Goal: Task Accomplishment & Management: Complete application form

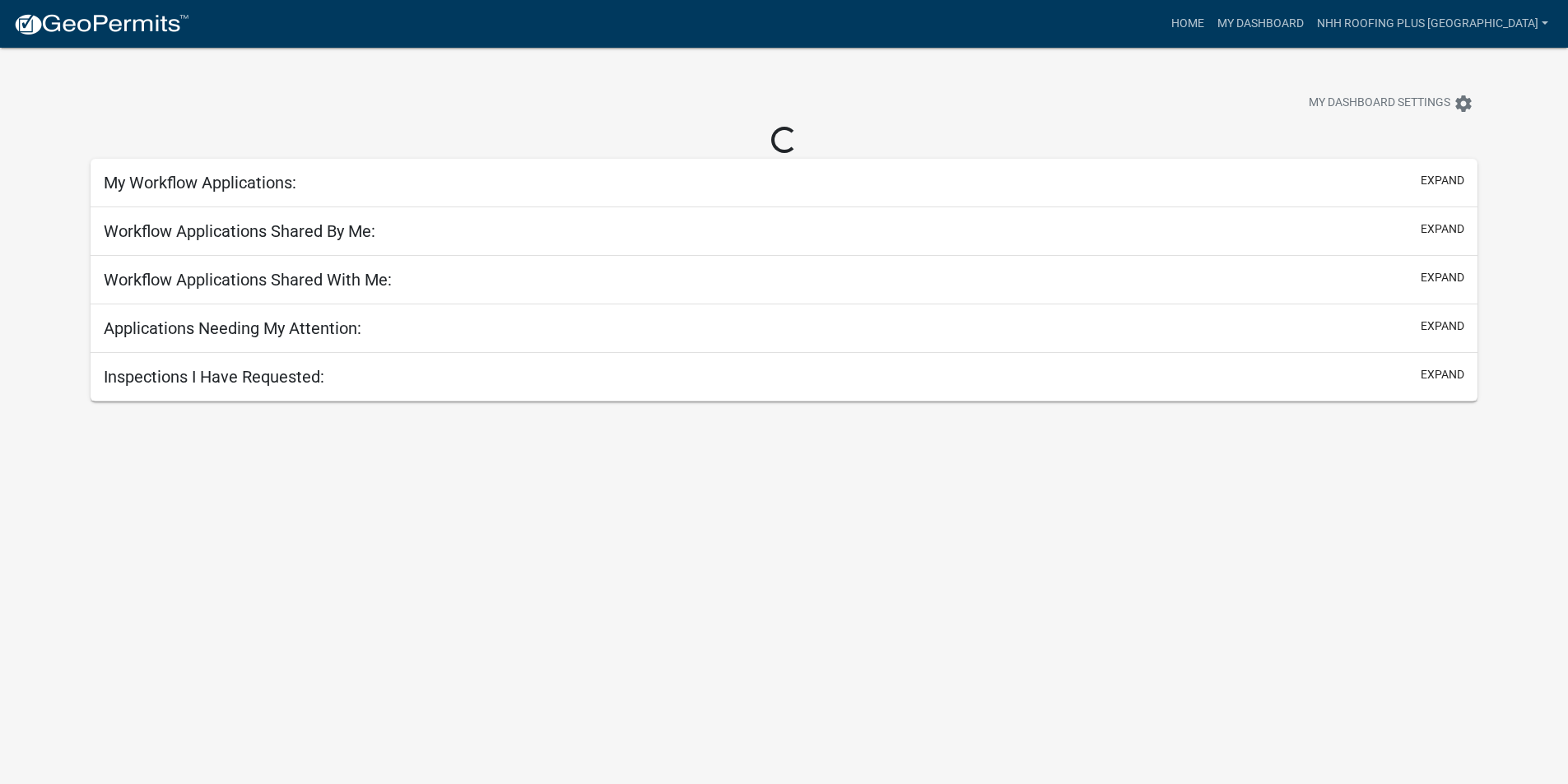
select select "3: 100"
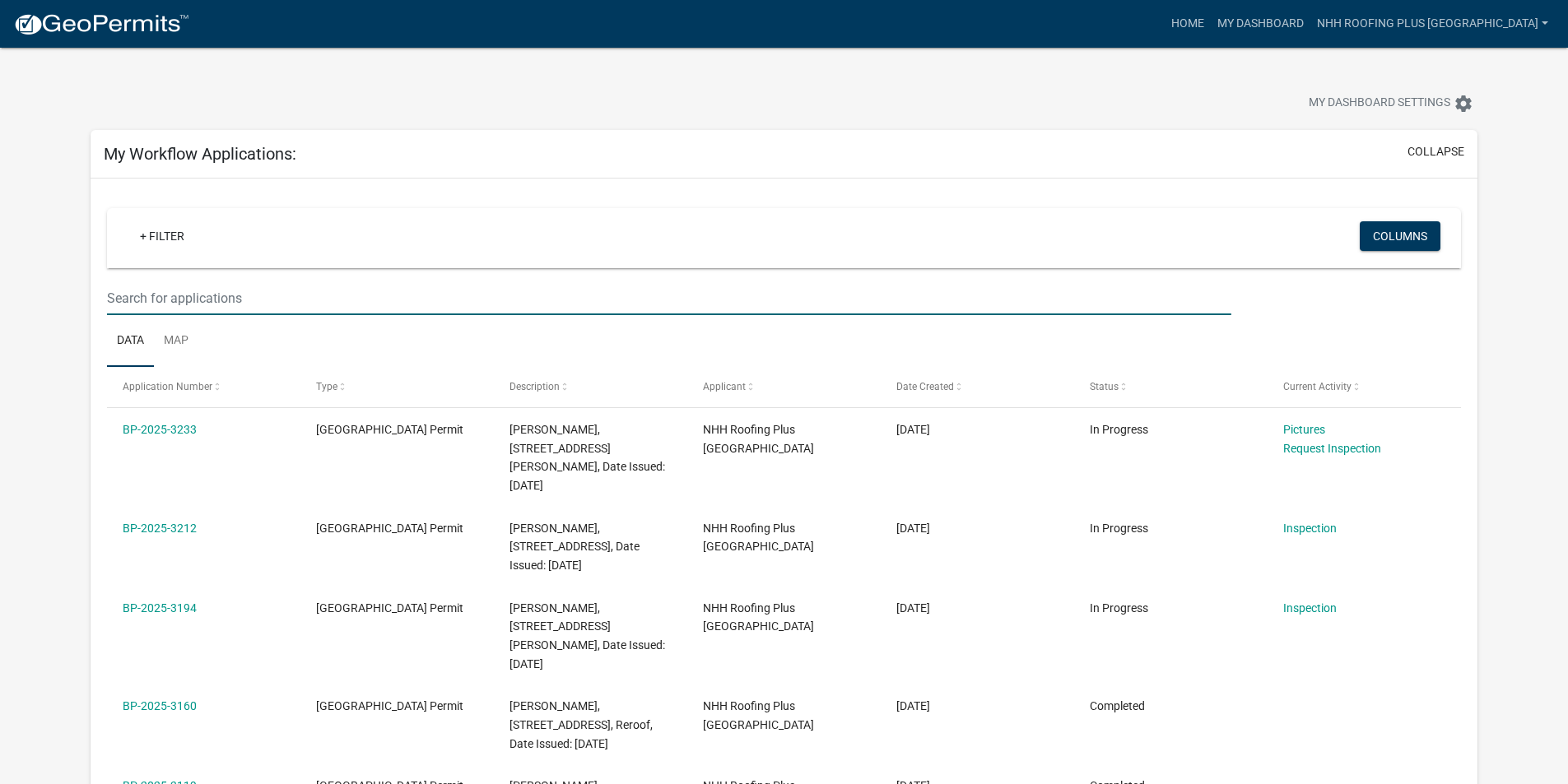
click at [226, 295] on input "text" at bounding box center [669, 298] width 1124 height 33
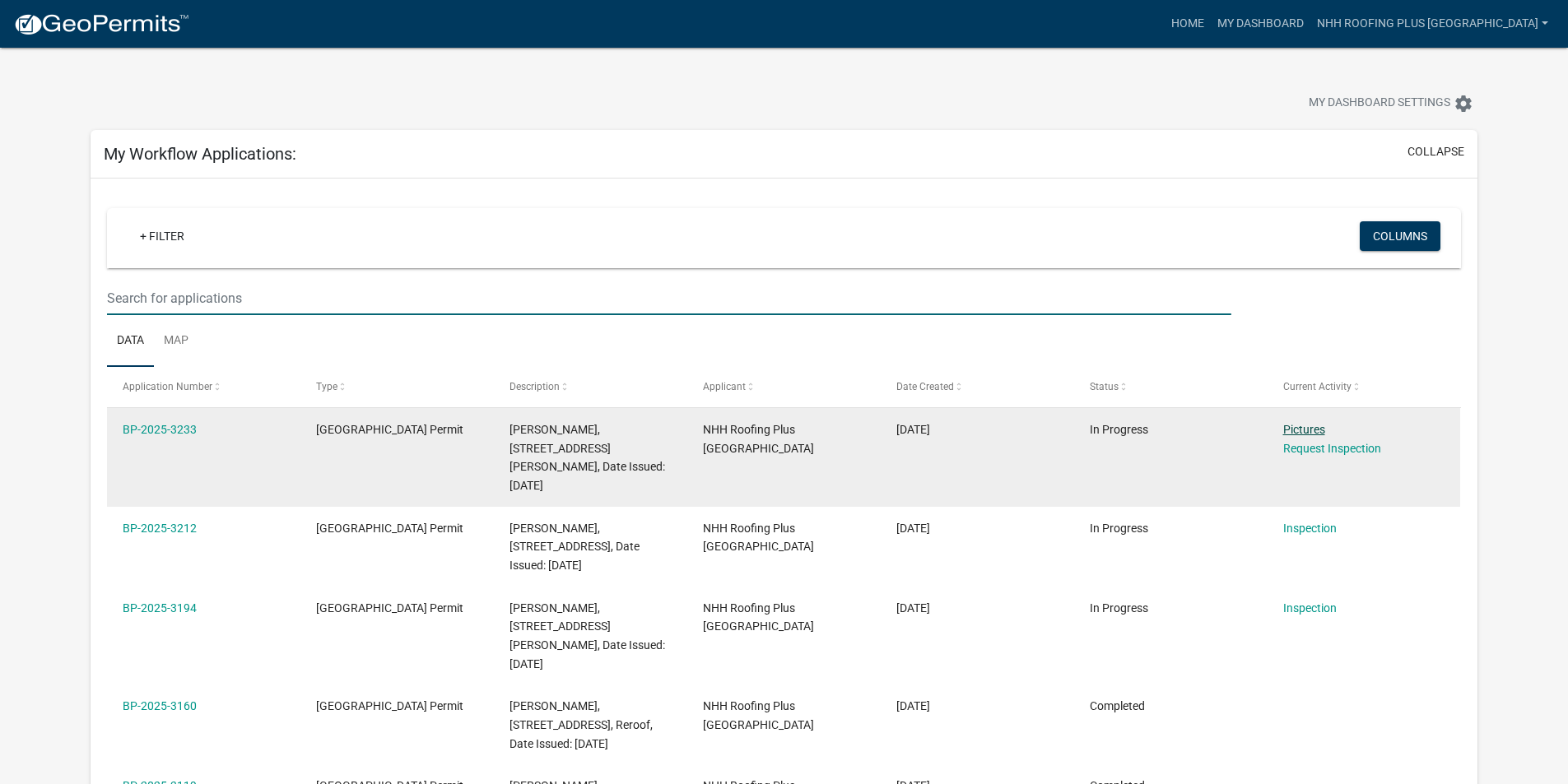
click at [1323, 423] on link "Pictures" at bounding box center [1304, 429] width 42 height 13
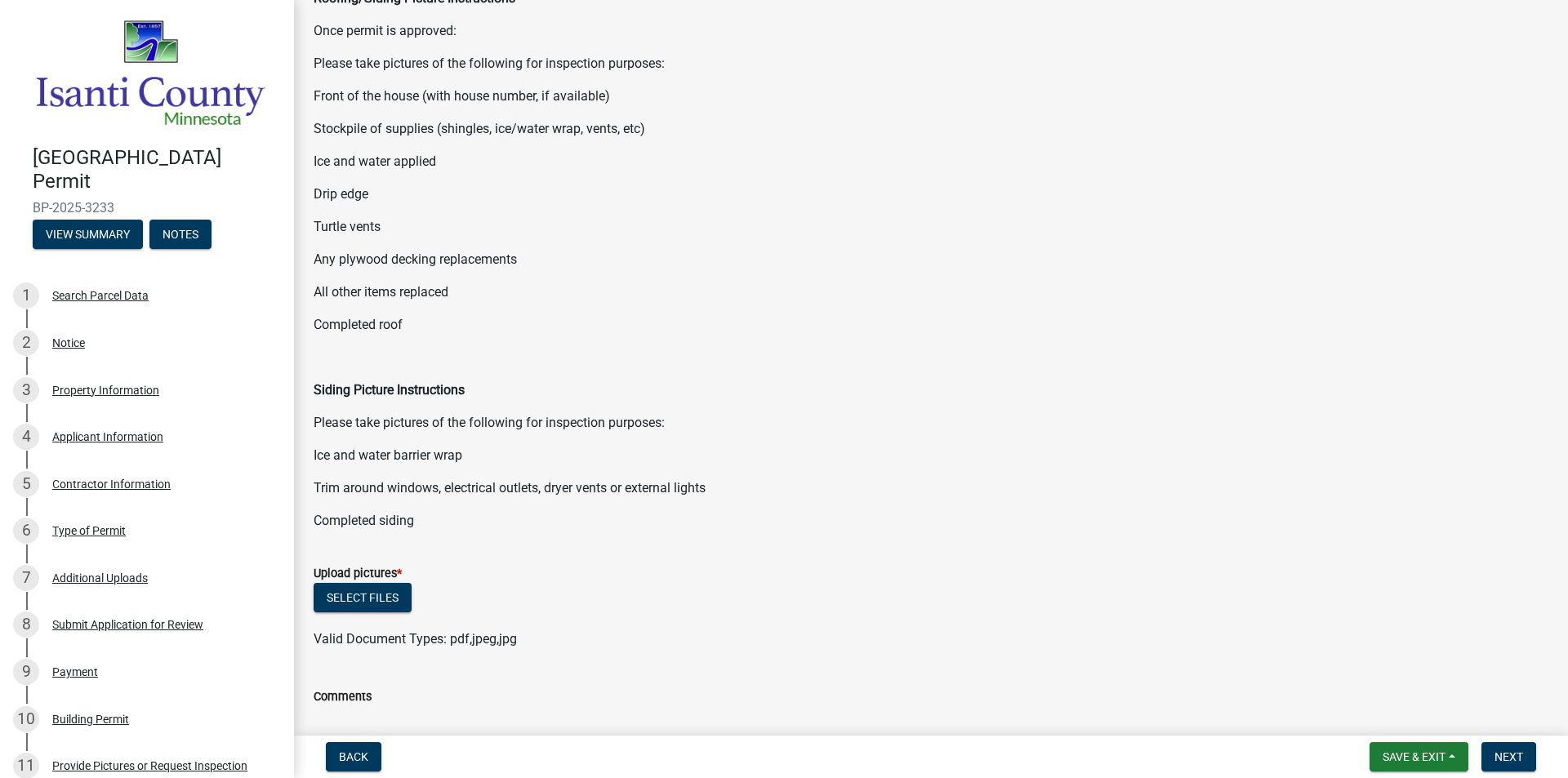
scroll to position [264, 0]
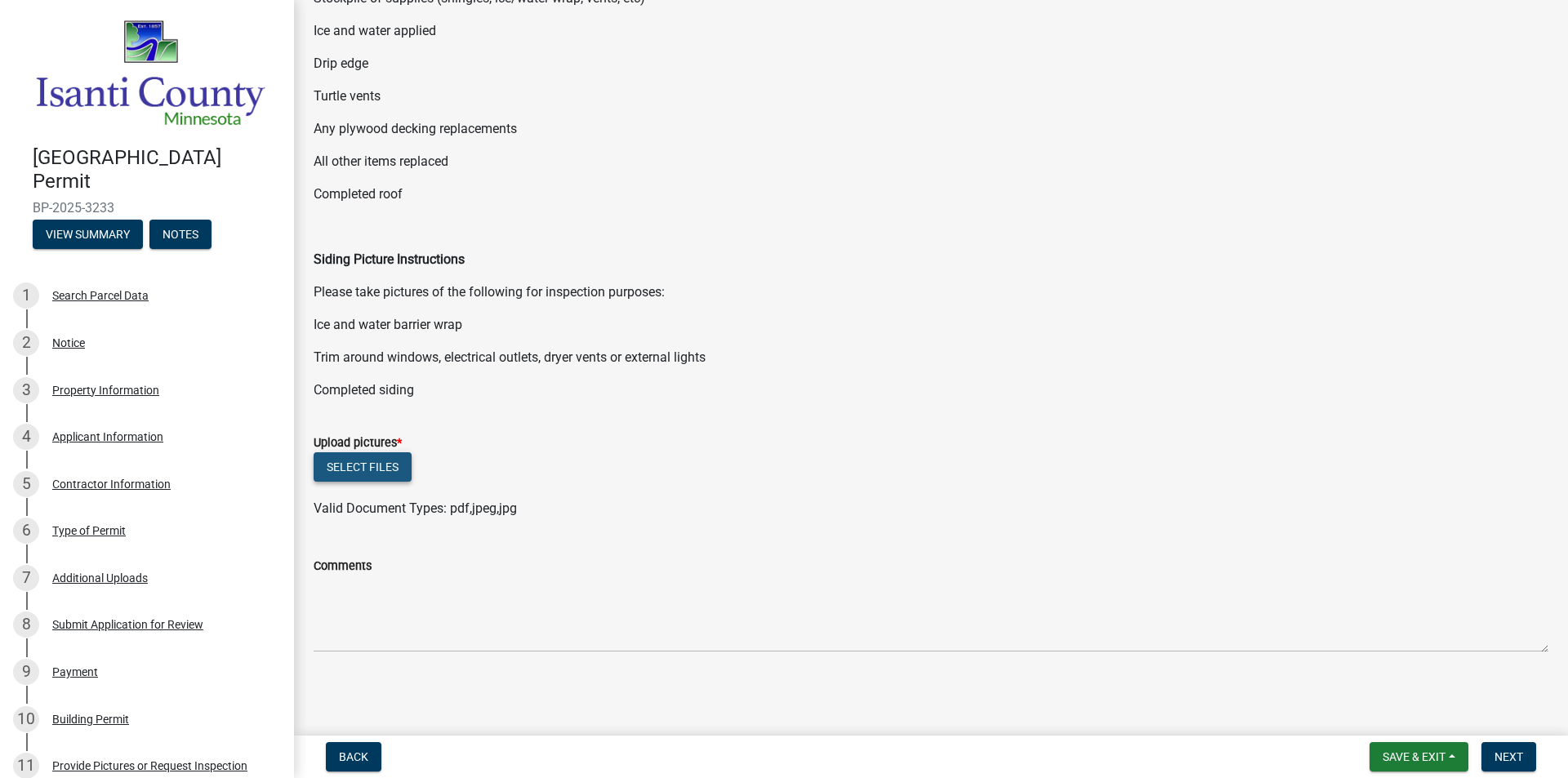
click at [365, 455] on button "Select files" at bounding box center [362, 467] width 98 height 30
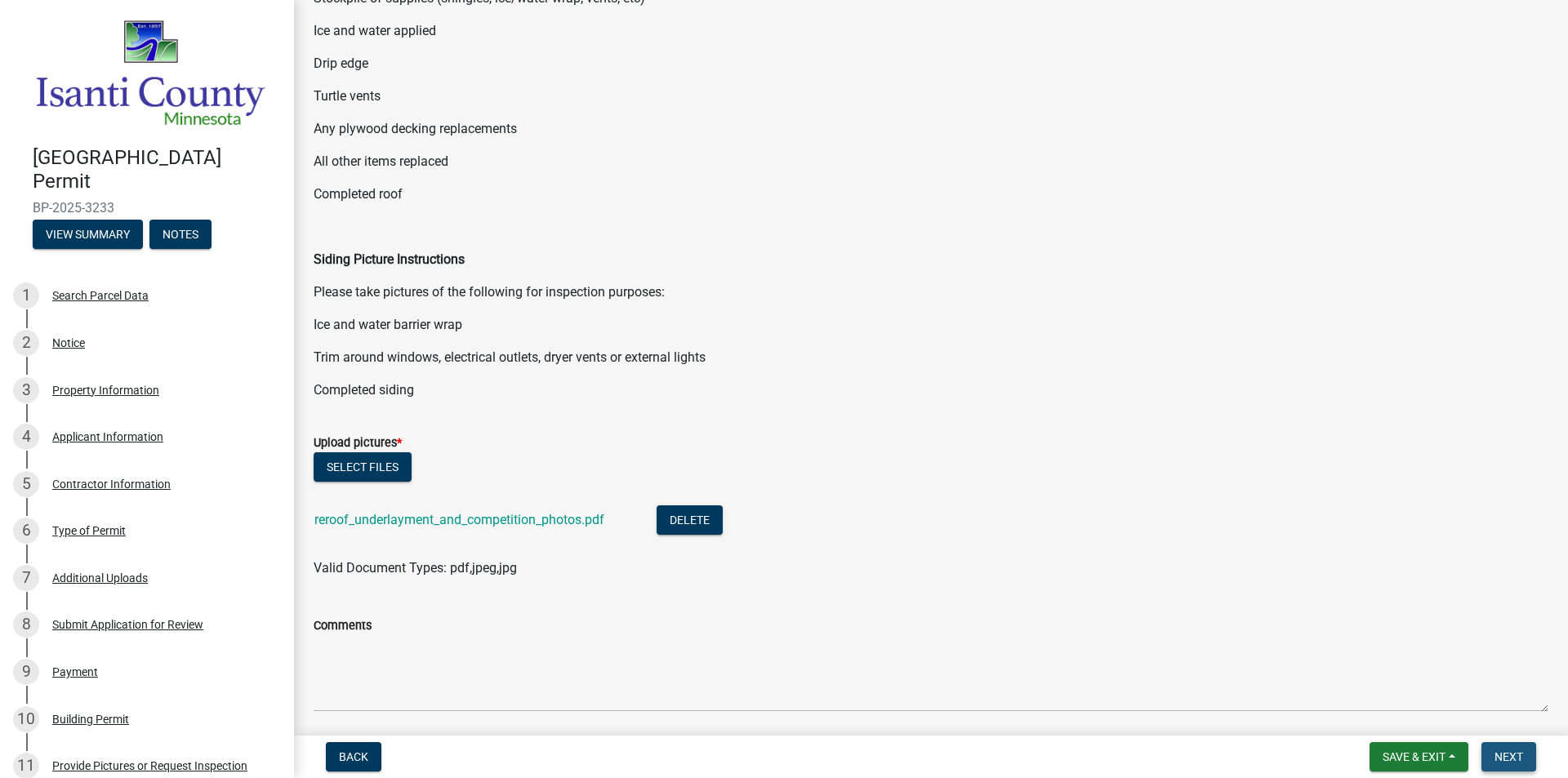
click at [1514, 753] on span "Next" at bounding box center [1509, 757] width 29 height 13
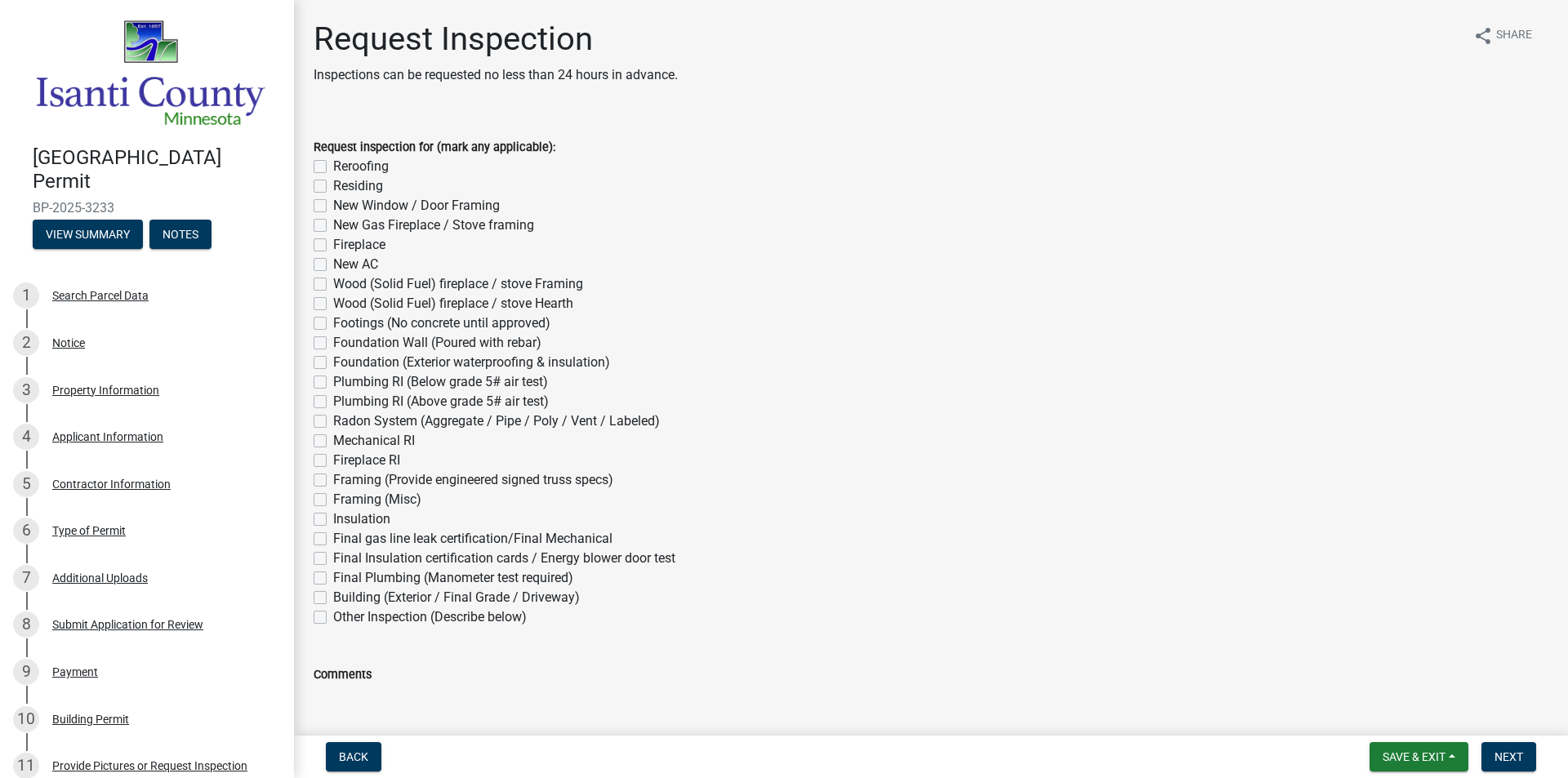
click at [334, 165] on label "Reroofing" at bounding box center [361, 166] width 55 height 20
click at [334, 165] on input "Reroofing" at bounding box center [339, 162] width 10 height 10
checkbox input "true"
checkbox input "false"
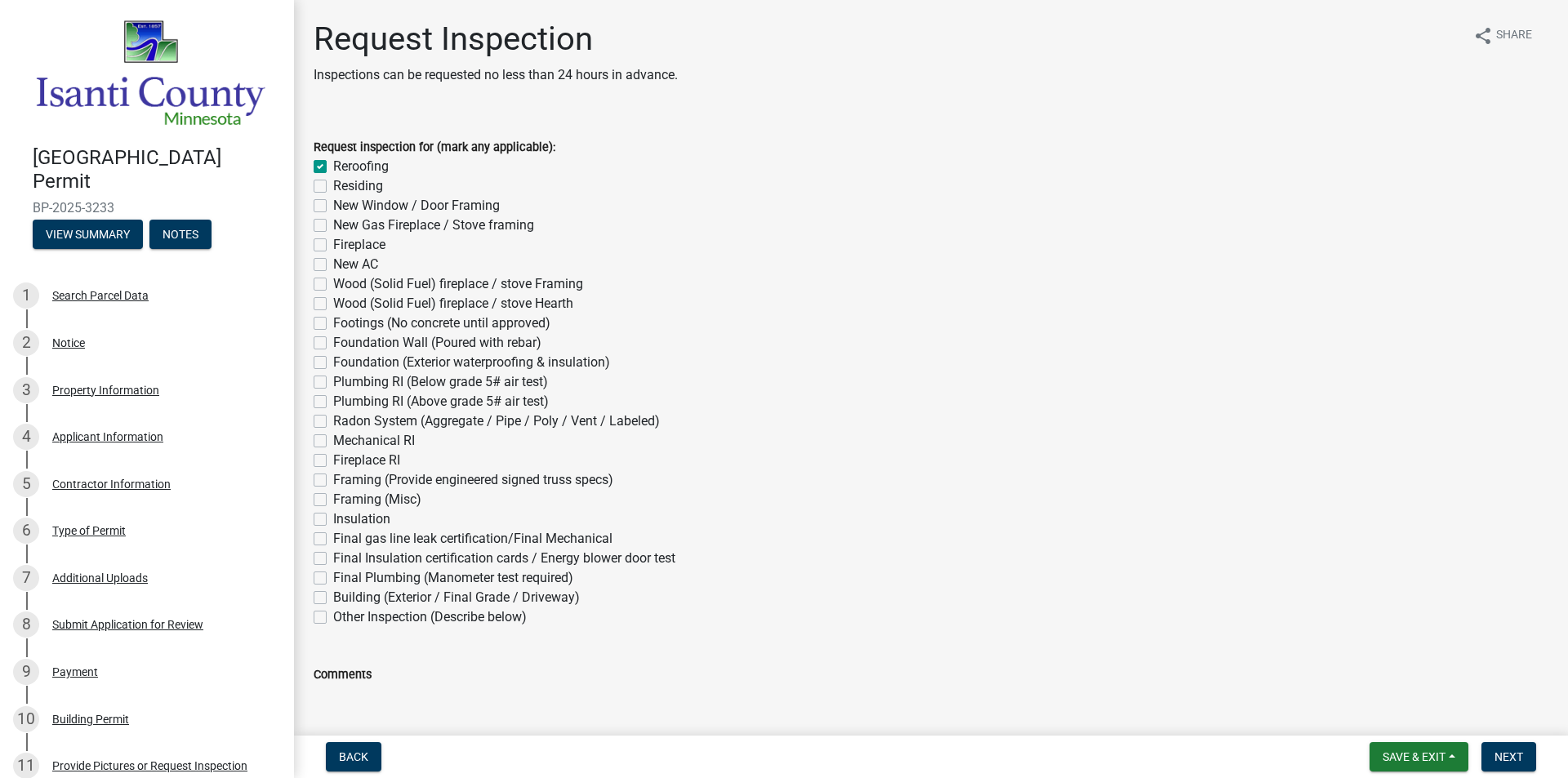
checkbox input "false"
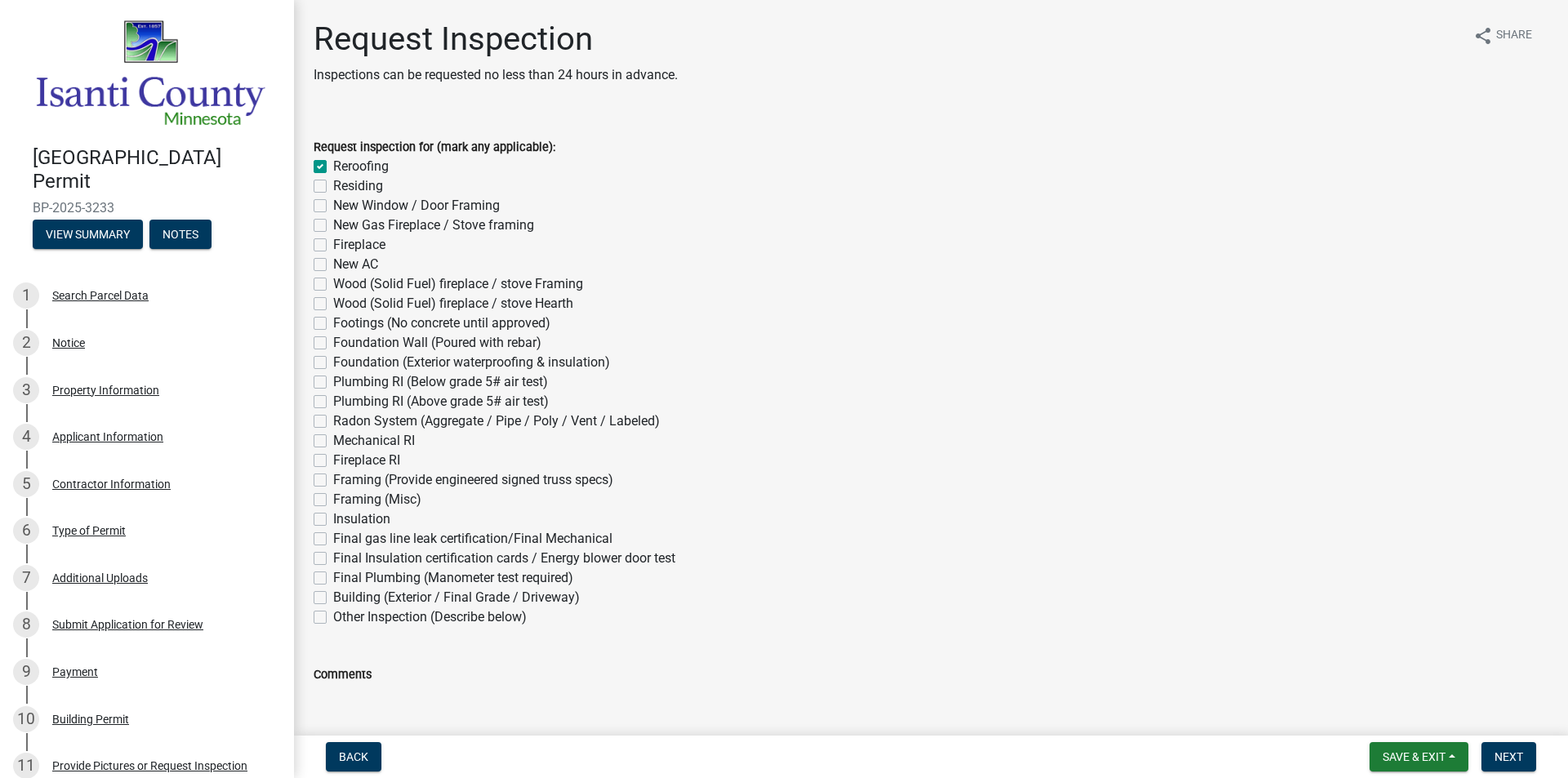
checkbox input "false"
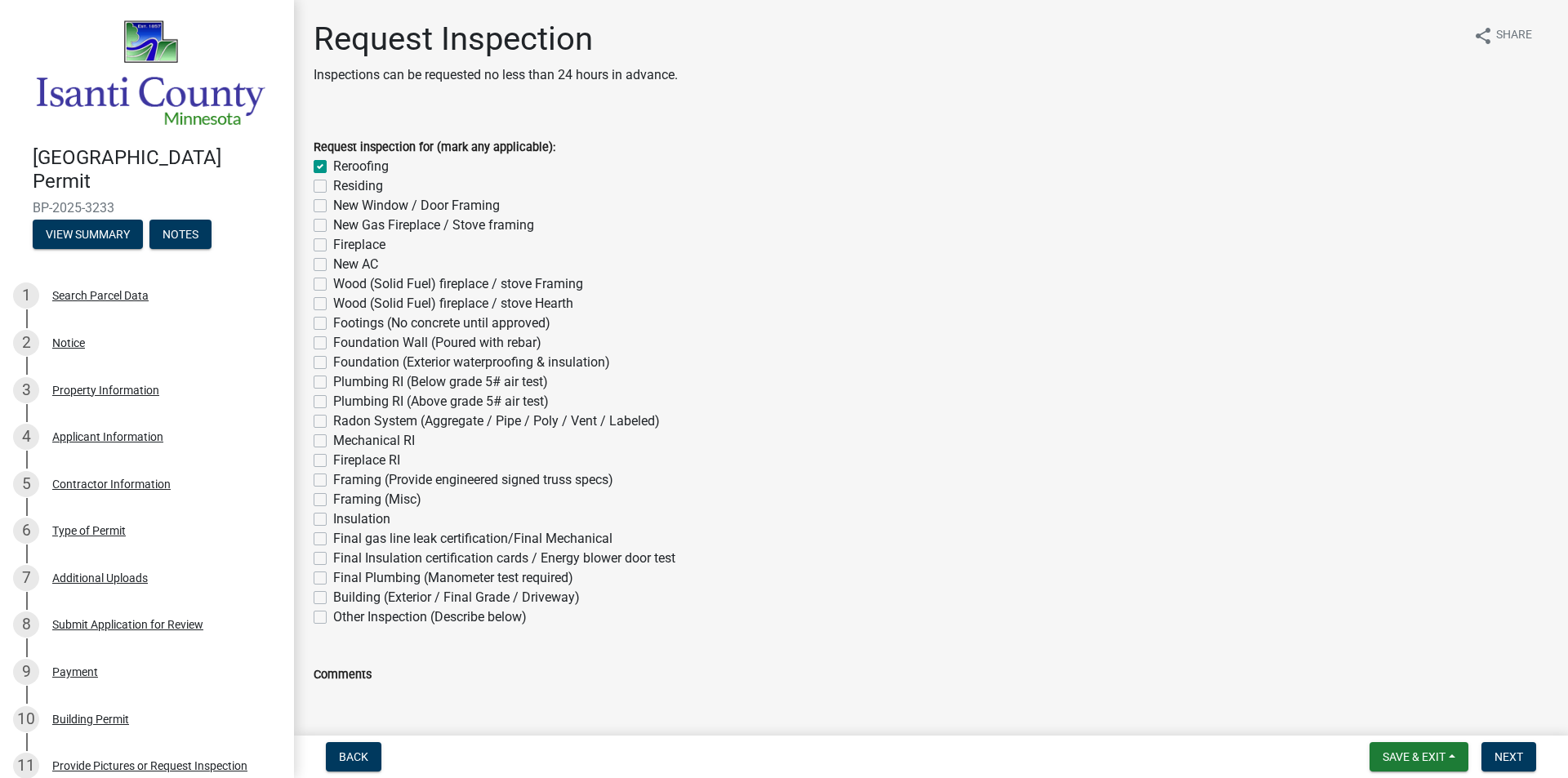
checkbox input "false"
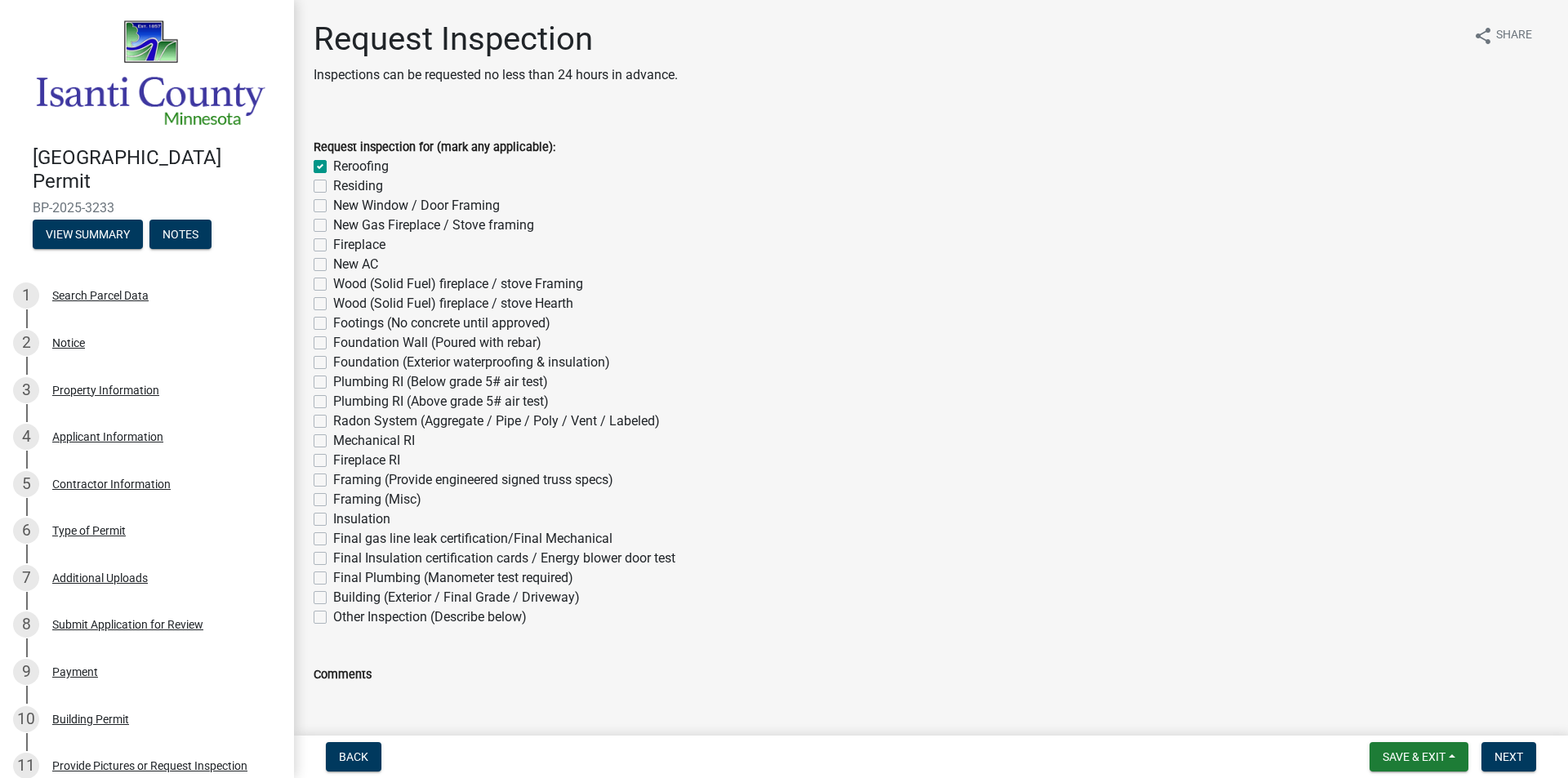
checkbox input "false"
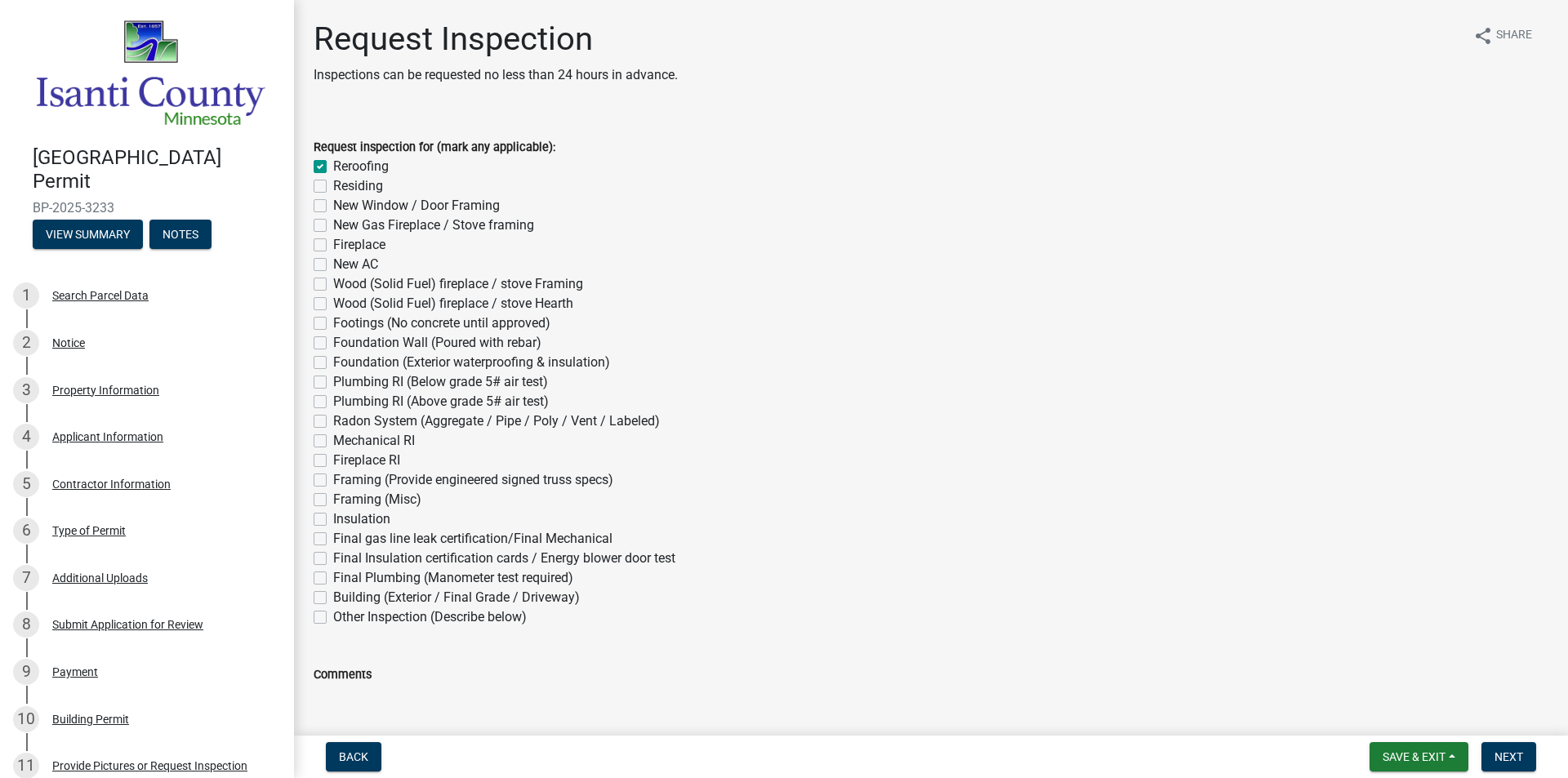
checkbox input "false"
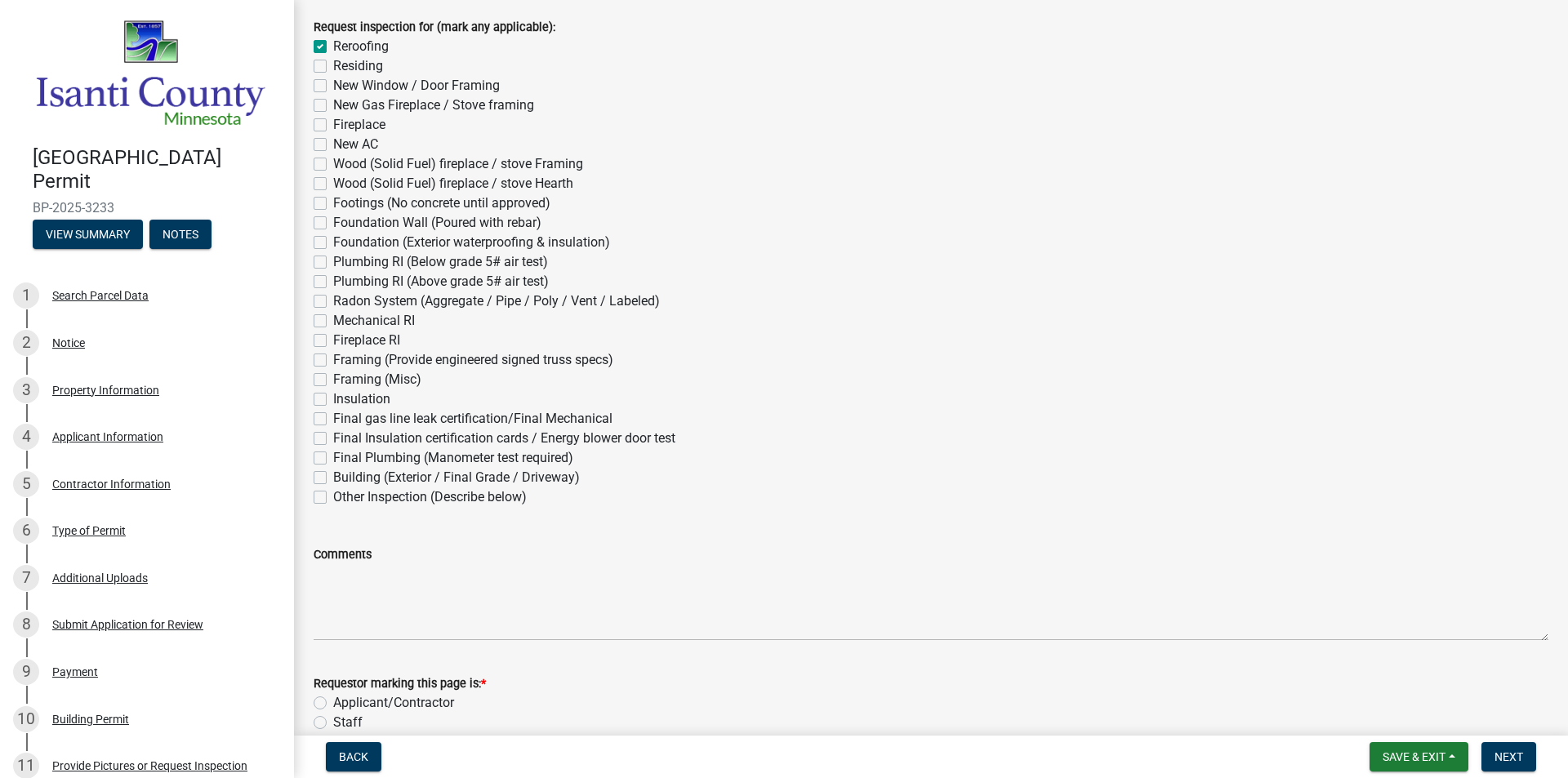
scroll to position [202, 0]
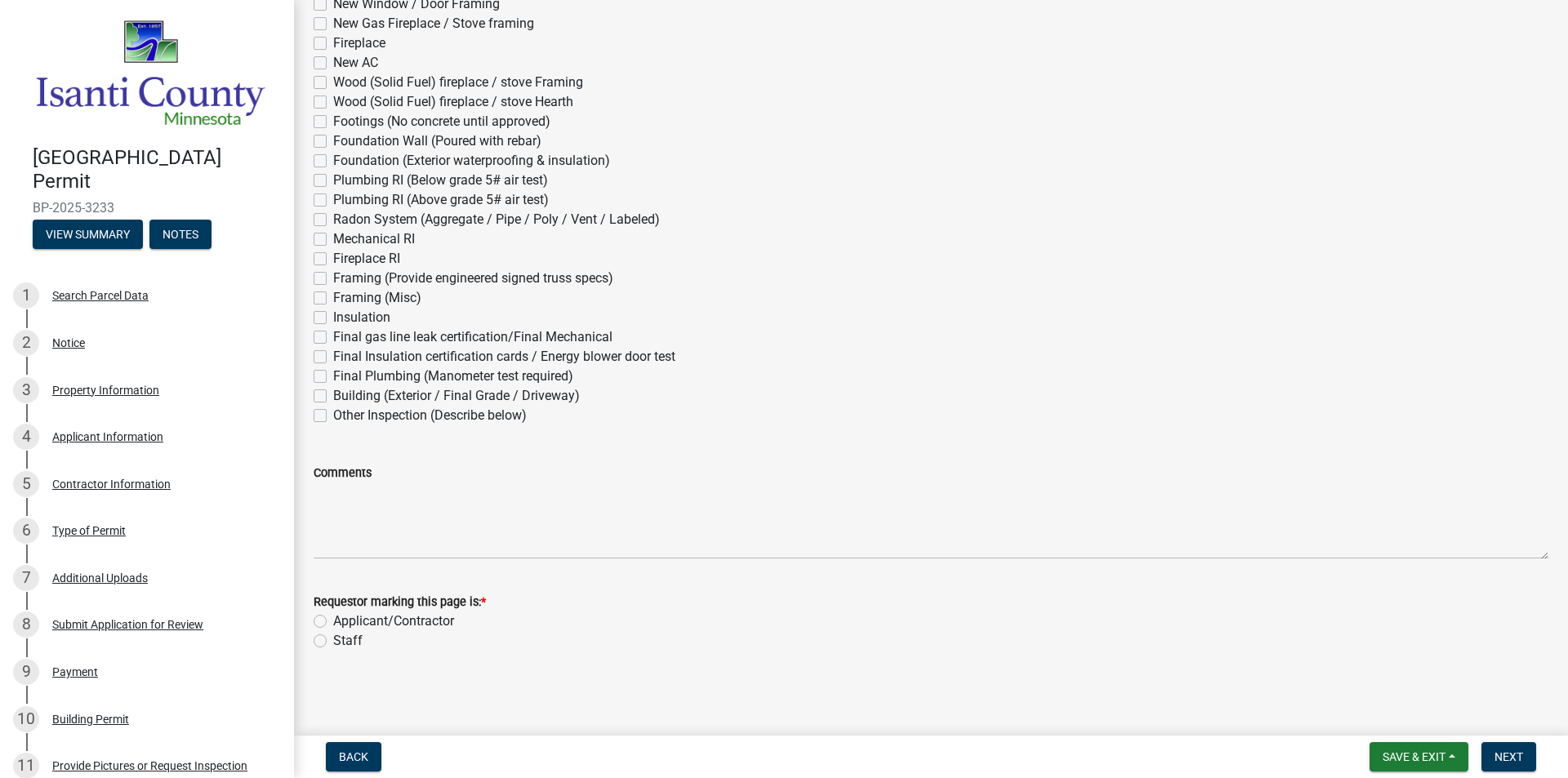
click at [328, 621] on div "Applicant/Contractor" at bounding box center [930, 621] width 1235 height 20
click at [334, 624] on label "Applicant/Contractor" at bounding box center [394, 621] width 121 height 20
click at [334, 622] on input "Applicant/Contractor" at bounding box center [339, 617] width 10 height 10
radio input "true"
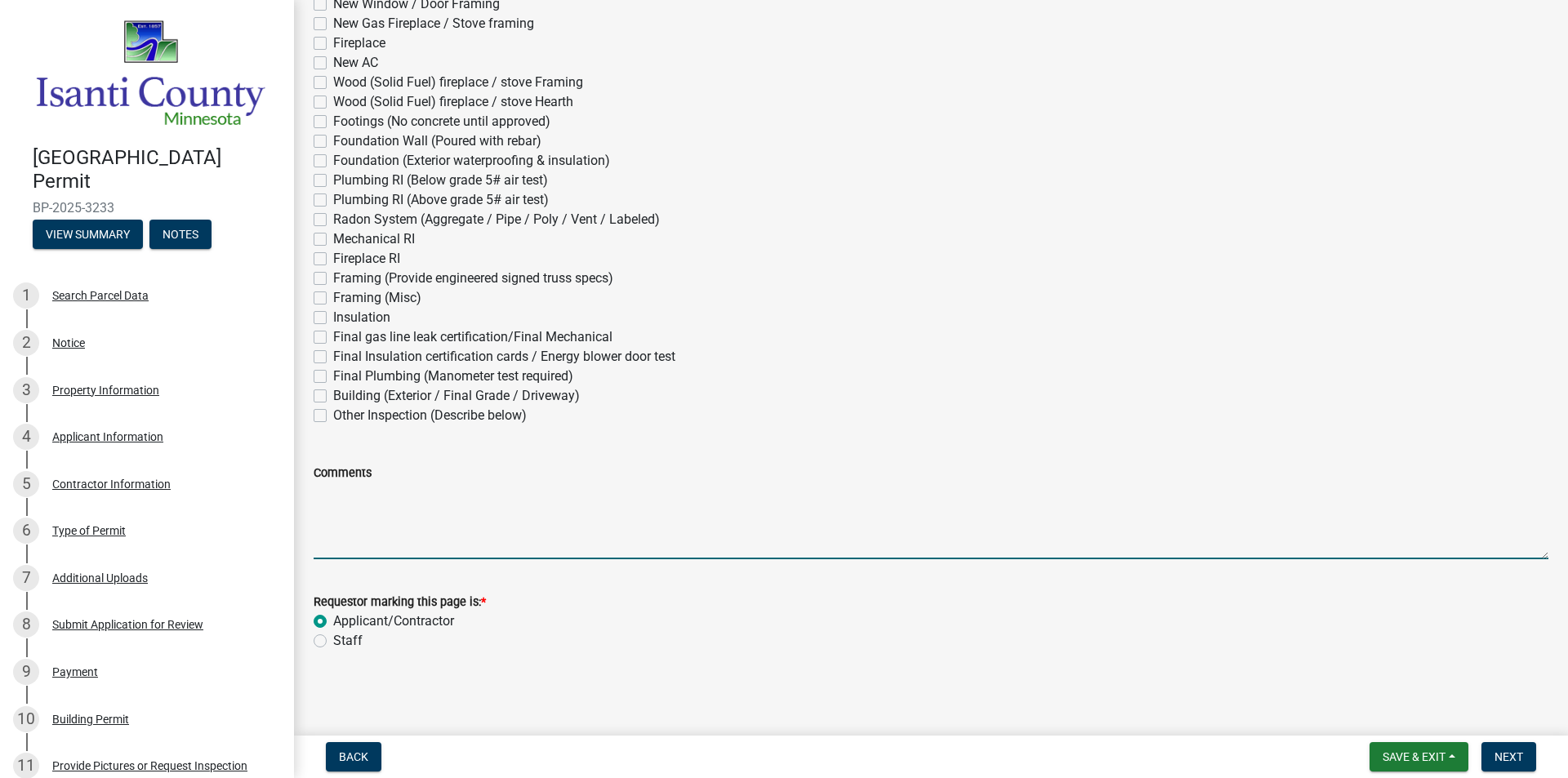
click at [690, 523] on textarea "Comments" at bounding box center [930, 521] width 1235 height 77
type textarea "I"
type textarea "I have uploaded photos of both the underlayment and the completed reroof."
click at [1511, 758] on span "Next" at bounding box center [1509, 757] width 29 height 13
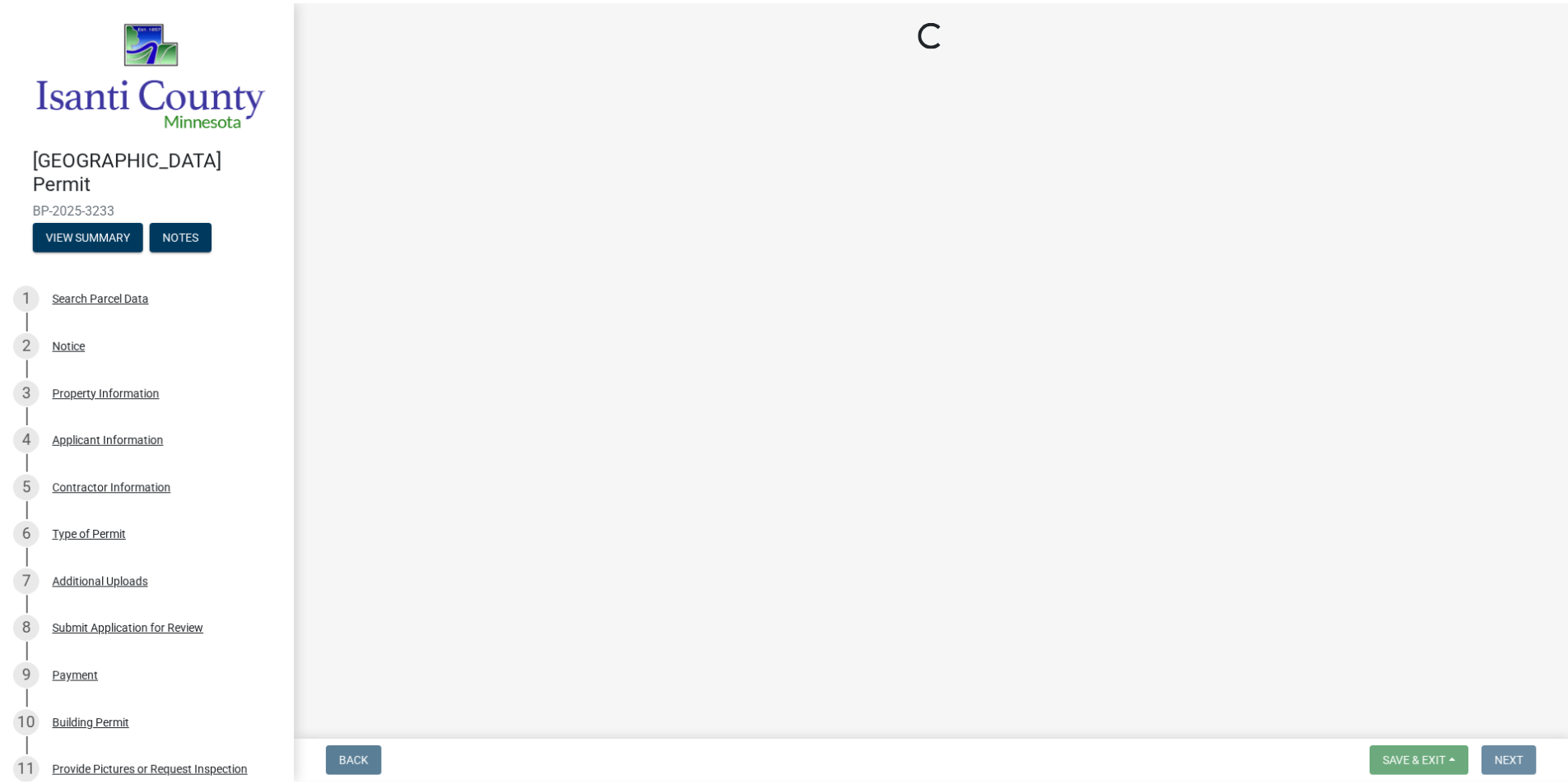
scroll to position [0, 0]
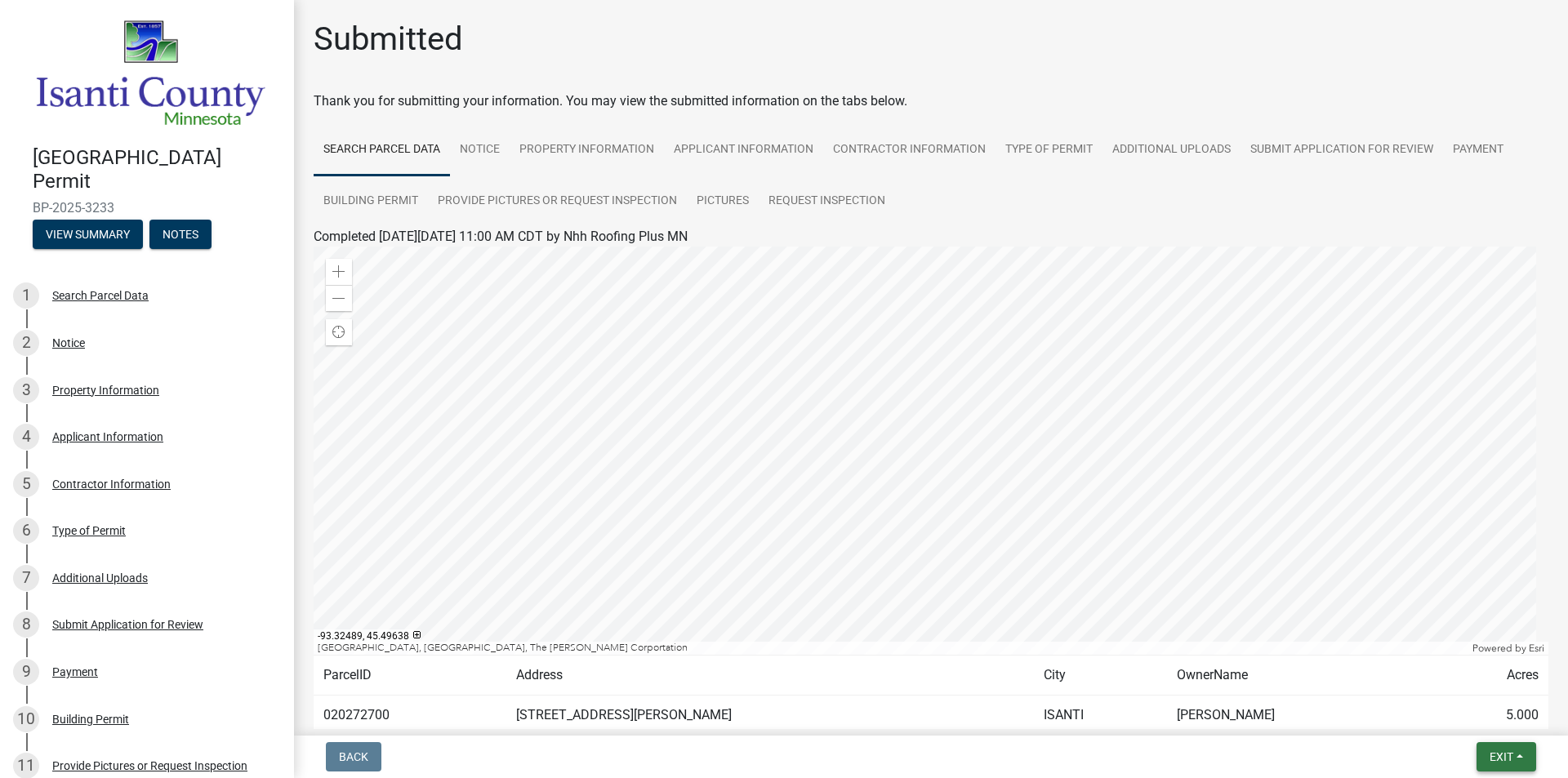
click at [1480, 745] on button "Exit" at bounding box center [1507, 757] width 60 height 30
click at [1468, 707] on button "Save & Exit" at bounding box center [1471, 715] width 131 height 39
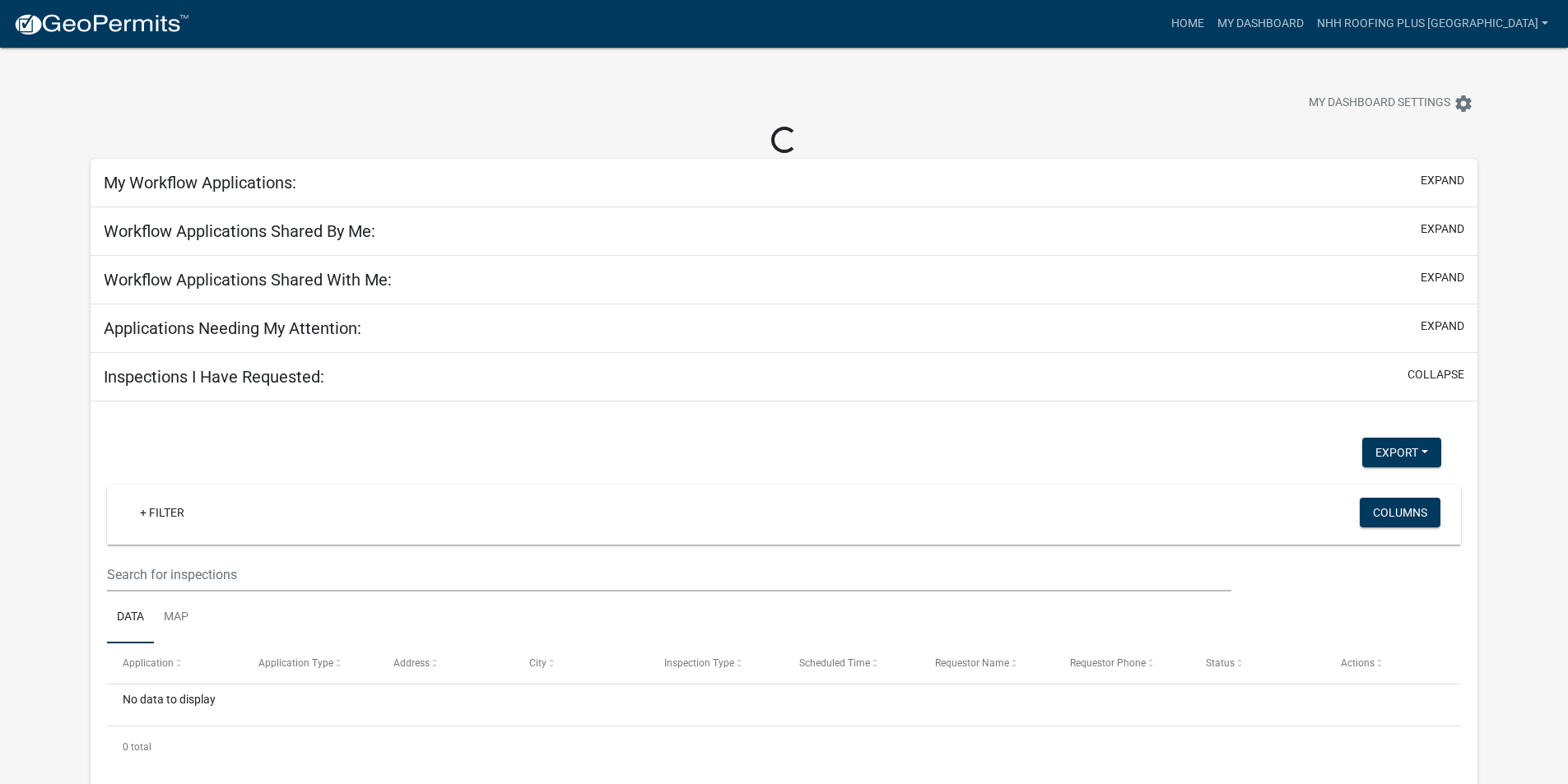
select select "3: 100"
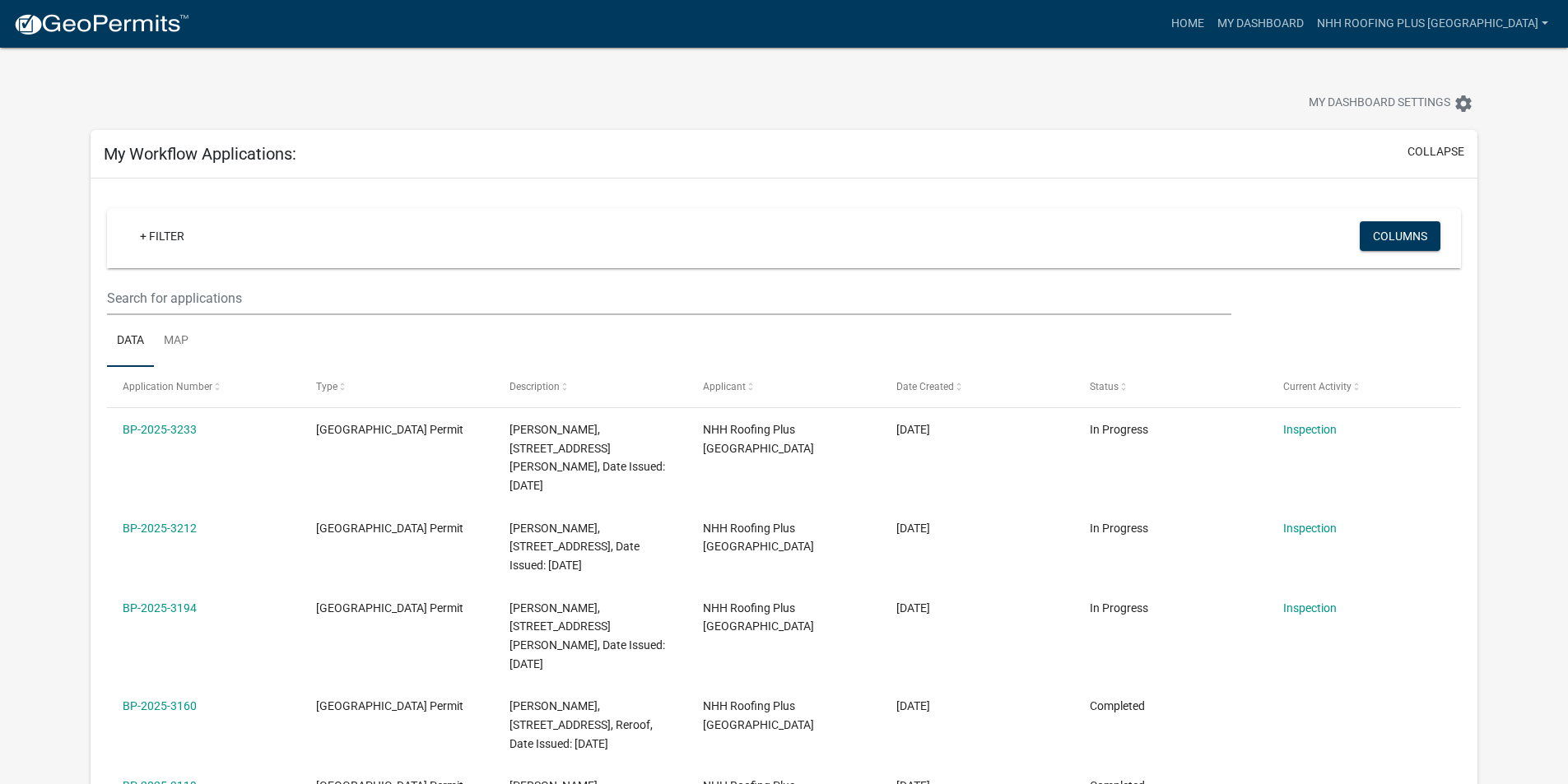
scroll to position [213, 0]
